Goal: Task Accomplishment & Management: Complete application form

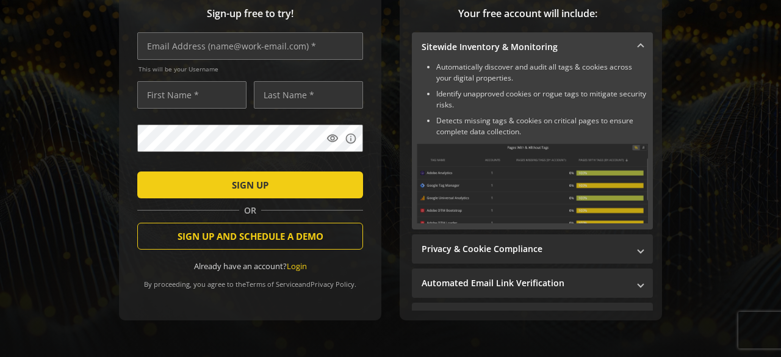
scroll to position [181, 0]
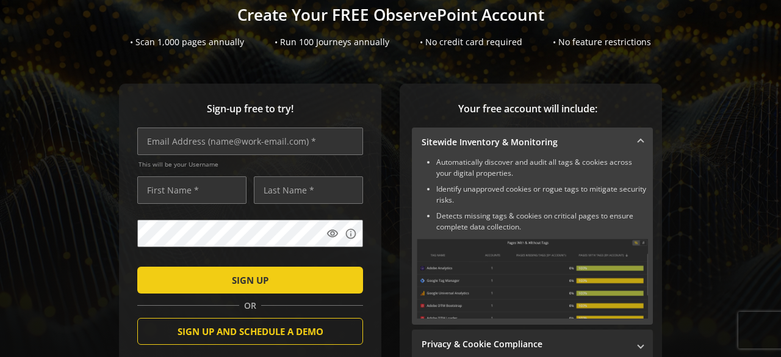
scroll to position [85, 0]
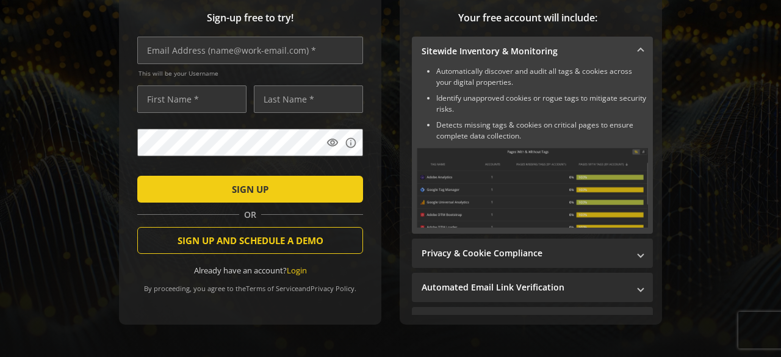
scroll to position [140, 0]
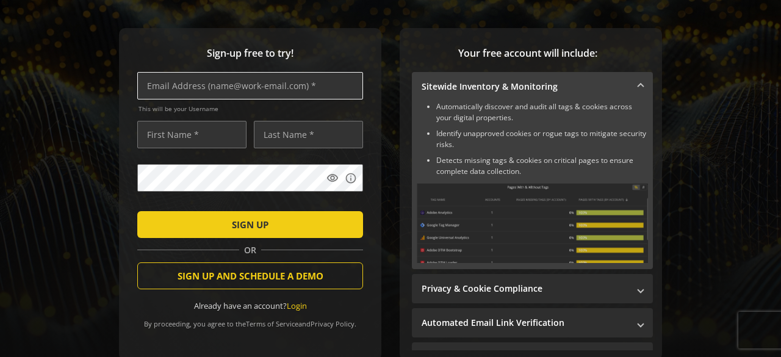
click at [289, 90] on input "text" at bounding box center [250, 85] width 226 height 27
type input "paulacuellar128@gmail.com"
type input "PAULA"
type input "CUÉLLAR"
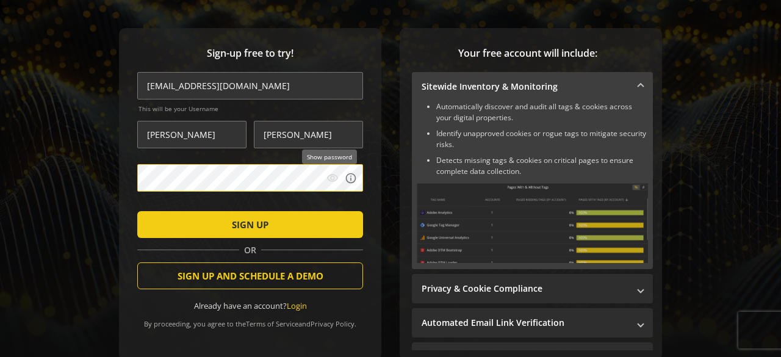
click at [326, 179] on mat-icon "visibility" at bounding box center [332, 178] width 12 height 12
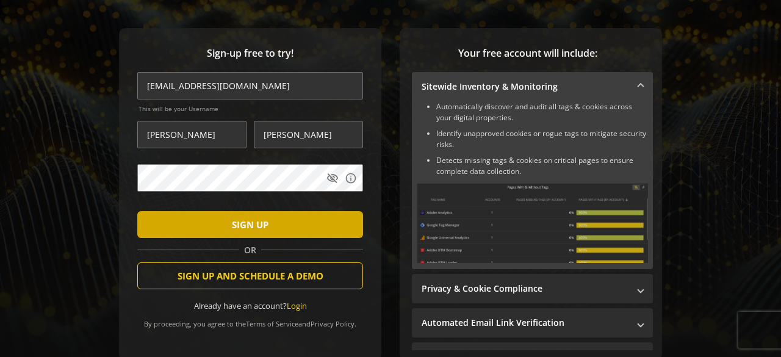
click at [279, 226] on span "submit" at bounding box center [250, 224] width 226 height 29
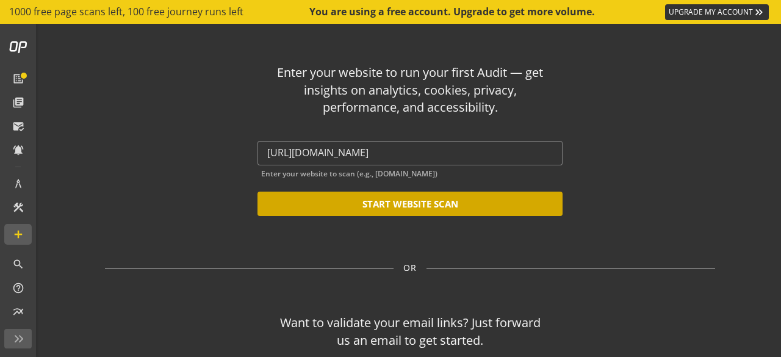
click at [476, 198] on button "START WEBSITE SCAN" at bounding box center [409, 204] width 305 height 24
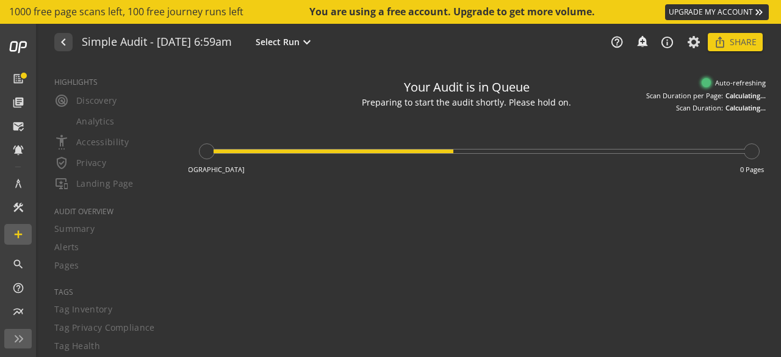
type textarea "Notes can include: -a description of what this audit is validating -changes in …"
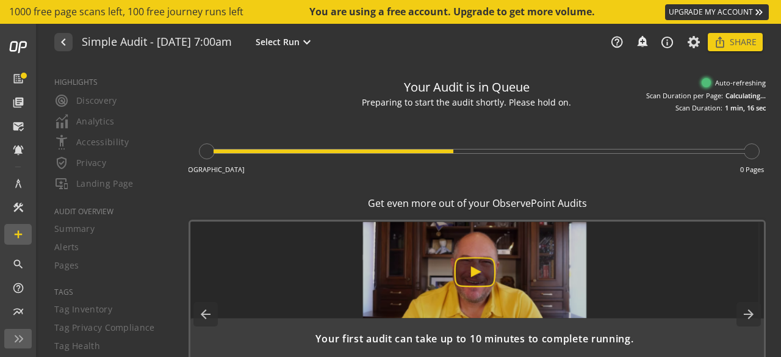
scroll to position [43, 0]
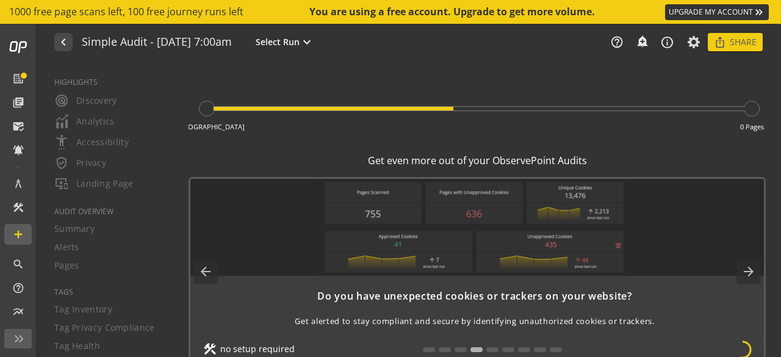
click at [769, 63] on div "Your Audit is in Queue Initiating the audit as quickly as possible. The audit i…" at bounding box center [485, 214] width 592 height 302
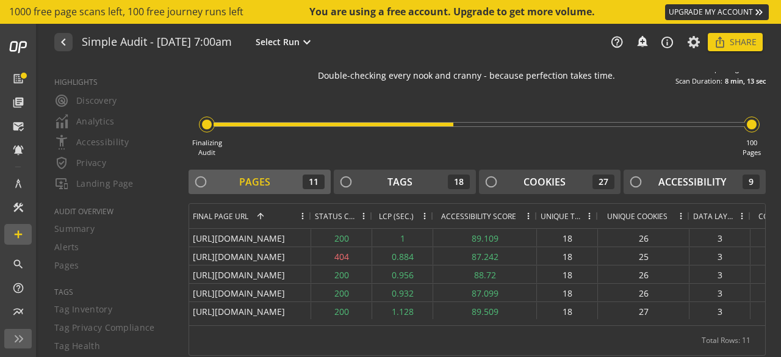
scroll to position [26, 0]
